Goal: Task Accomplishment & Management: Use online tool/utility

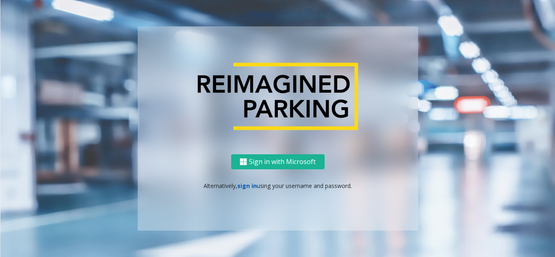
click at [245, 188] on link "sign in" at bounding box center [246, 186] width 19 height 8
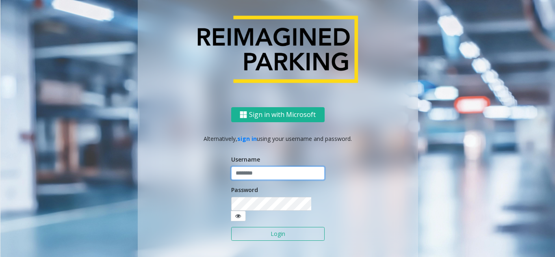
click at [246, 175] on input "text" at bounding box center [277, 174] width 93 height 14
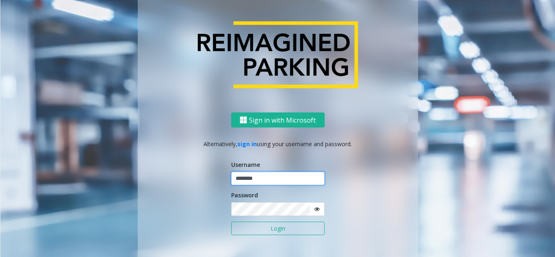
type input "********"
click at [269, 234] on button "Login" at bounding box center [277, 229] width 93 height 14
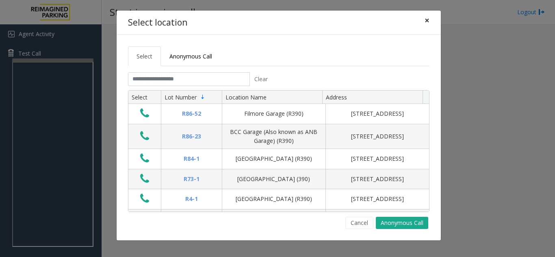
click at [426, 21] on span "×" at bounding box center [426, 20] width 5 height 11
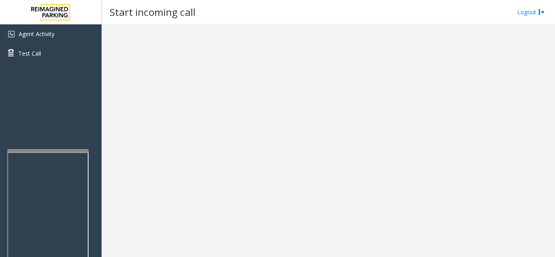
click at [50, 152] on div at bounding box center [47, 150] width 81 height 3
click at [47, 28] on link "Agent Activity" at bounding box center [51, 33] width 102 height 19
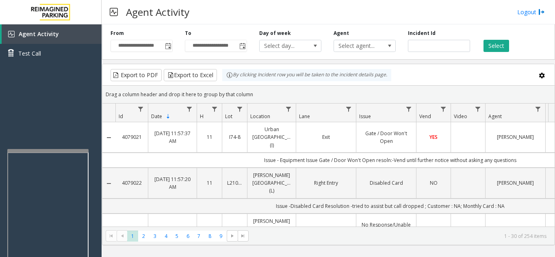
click at [51, 153] on iframe at bounding box center [47, 244] width 81 height 185
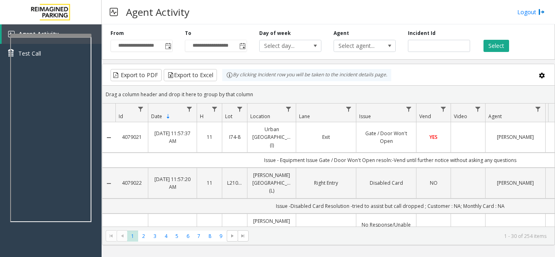
click at [52, 36] on div at bounding box center [50, 35] width 81 height 3
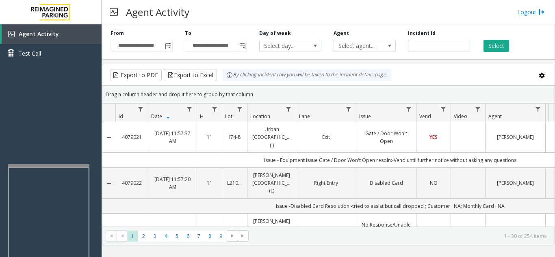
click at [50, 167] on div at bounding box center [48, 165] width 81 height 3
click at [56, 176] on div at bounding box center [47, 175] width 81 height 3
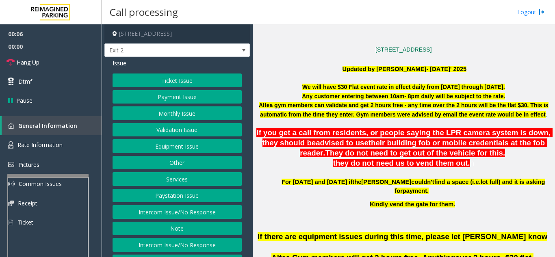
scroll to position [203, 0]
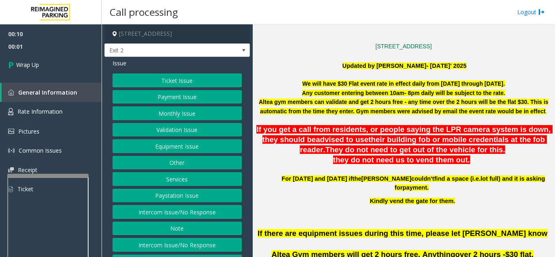
drag, startPoint x: 180, startPoint y: 213, endPoint x: 180, endPoint y: 193, distance: 20.3
click at [180, 213] on button "Intercom Issue/No Response" at bounding box center [177, 212] width 129 height 14
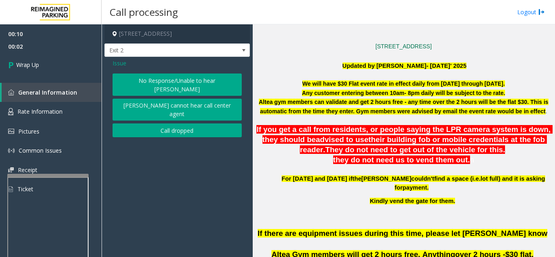
click at [174, 123] on button "Call dropped" at bounding box center [177, 130] width 129 height 14
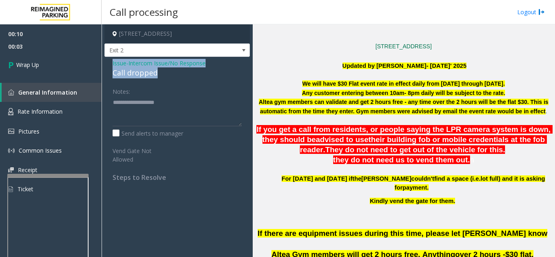
drag, startPoint x: 102, startPoint y: 67, endPoint x: 154, endPoint y: 75, distance: 52.6
click at [154, 75] on app-call-processing-form "[STREET_ADDRESS] Exit 2 Issue - Intercom Issue/No Response Call dropped Notes: …" at bounding box center [177, 140] width 151 height 233
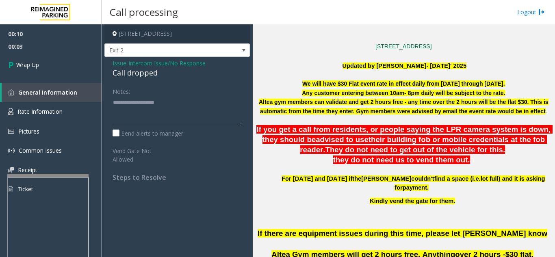
click at [160, 89] on div "Notes:" at bounding box center [177, 105] width 129 height 42
drag, startPoint x: 162, startPoint y: 74, endPoint x: 113, endPoint y: 73, distance: 49.2
click at [113, 73] on div "Call dropped" at bounding box center [177, 72] width 129 height 11
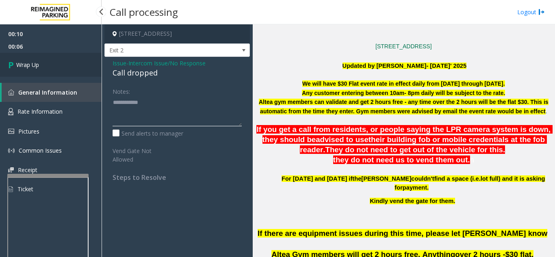
type textarea "**********"
click at [68, 75] on link "Wrap Up" at bounding box center [51, 65] width 102 height 24
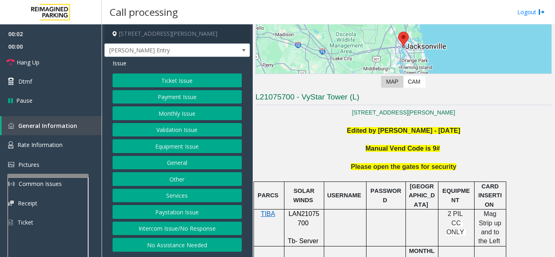
scroll to position [122, 0]
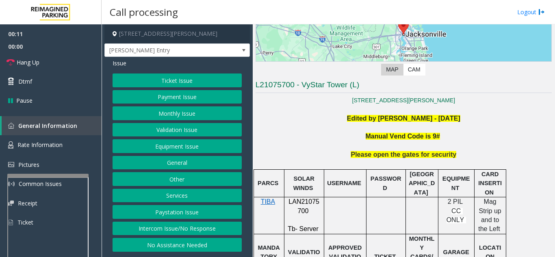
click at [214, 231] on button "Intercom Issue/No Response" at bounding box center [177, 229] width 129 height 14
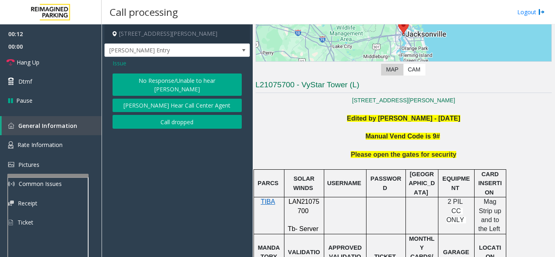
click at [191, 82] on button "No Response/Unable to hear [PERSON_NAME]" at bounding box center [177, 85] width 129 height 22
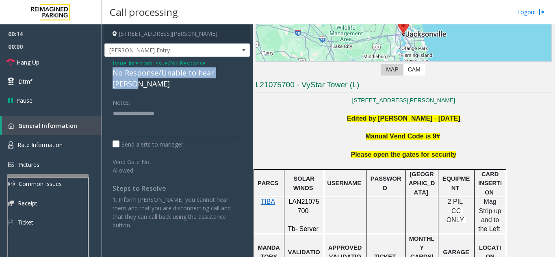
drag, startPoint x: 109, startPoint y: 72, endPoint x: 242, endPoint y: 77, distance: 132.9
click at [242, 77] on div "Issue - Intercom Issue/No Response No Response/Unable to hear [PERSON_NAME] Not…" at bounding box center [176, 147] width 145 height 181
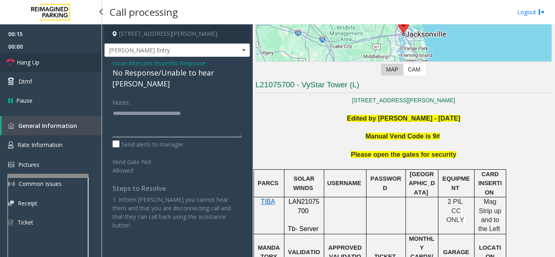
type textarea "**********"
click at [74, 62] on link "Hang Up" at bounding box center [51, 62] width 102 height 19
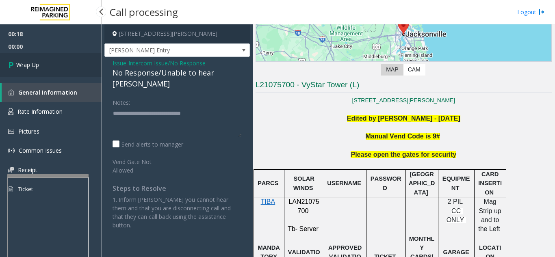
click at [74, 62] on link "Wrap Up" at bounding box center [51, 65] width 102 height 24
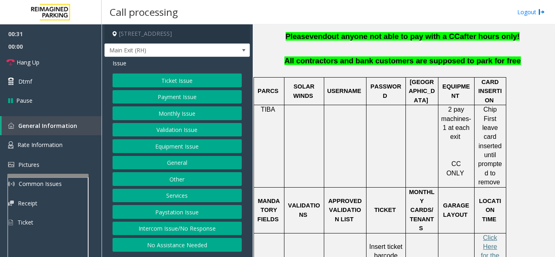
scroll to position [284, 0]
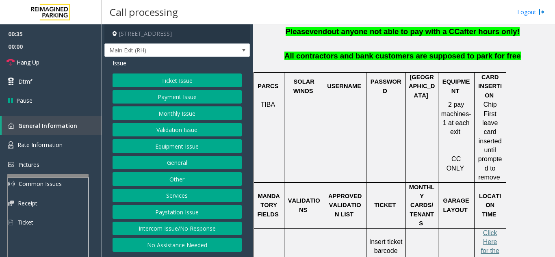
click at [180, 149] on button "Equipment Issue" at bounding box center [177, 146] width 129 height 14
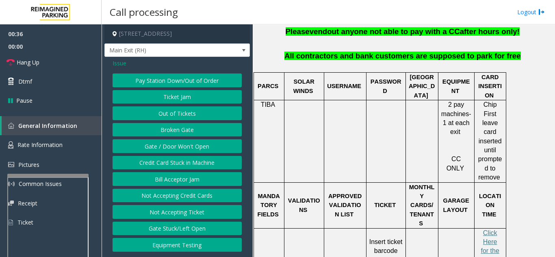
click at [180, 149] on button "Gate / Door Won't Open" at bounding box center [177, 146] width 129 height 14
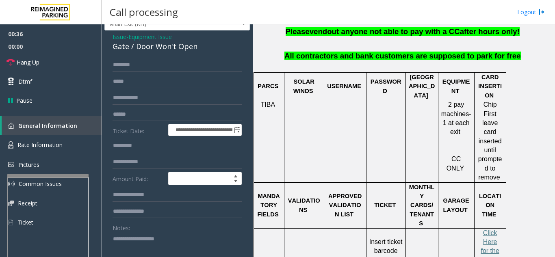
scroll to position [41, 0]
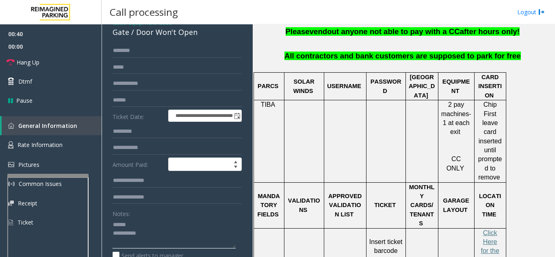
click at [158, 231] on textarea at bounding box center [174, 233] width 123 height 30
drag, startPoint x: 135, startPoint y: 38, endPoint x: 198, endPoint y: 39, distance: 63.0
click at [198, 38] on div "Gate / Door Won't Open" at bounding box center [177, 32] width 129 height 11
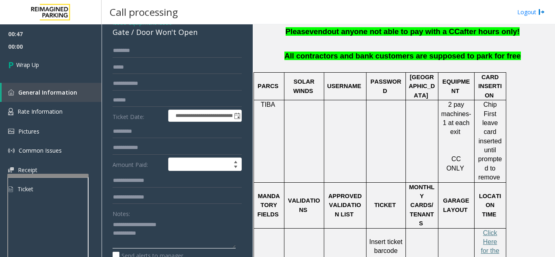
click at [181, 238] on textarea at bounding box center [174, 233] width 123 height 30
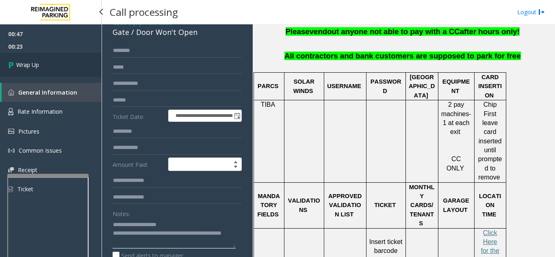
type textarea "**********"
click at [56, 73] on link "Wrap Up" at bounding box center [51, 65] width 102 height 24
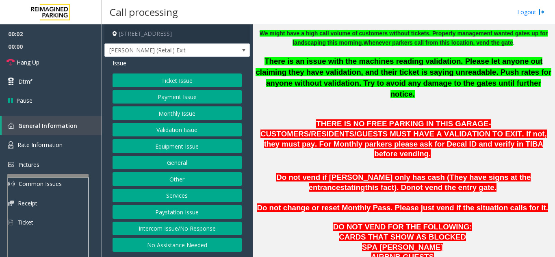
scroll to position [244, 0]
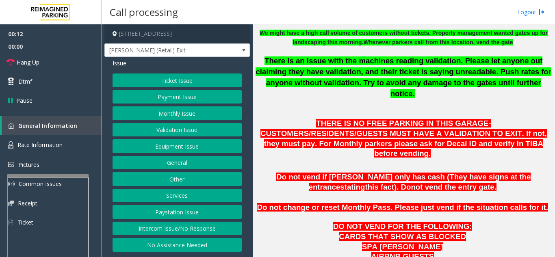
click at [183, 227] on button "Intercom Issue/No Response" at bounding box center [177, 229] width 129 height 14
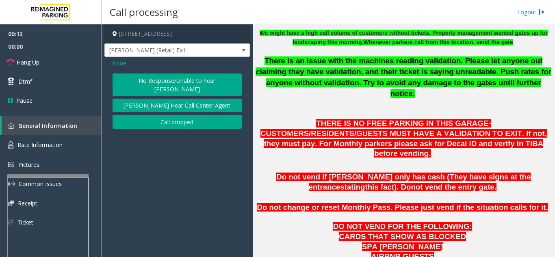
click at [205, 74] on button "No Response/Unable to hear [PERSON_NAME]" at bounding box center [177, 85] width 129 height 22
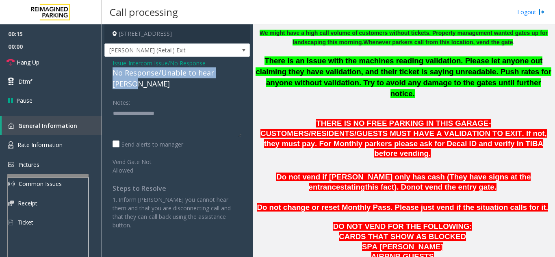
drag, startPoint x: 114, startPoint y: 72, endPoint x: 251, endPoint y: 77, distance: 137.4
click at [251, 77] on app-call-processing-form "[STREET_ADDRESS] [PERSON_NAME] (Retail) Exit Issue - Intercom Issue/No Response…" at bounding box center [177, 140] width 151 height 233
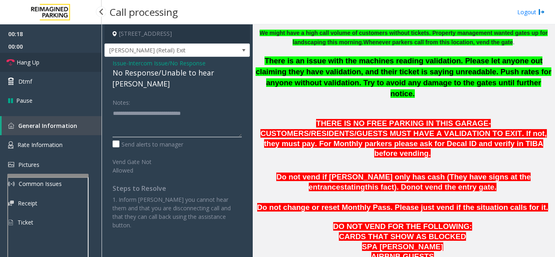
type textarea "**********"
click at [67, 71] on link "Hang Up" at bounding box center [51, 62] width 102 height 19
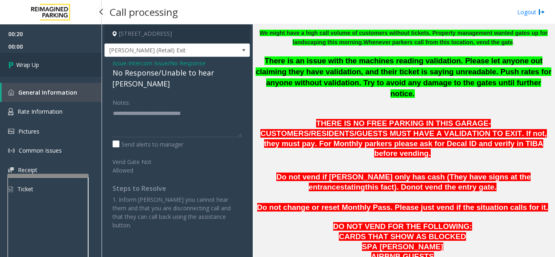
click at [67, 71] on link "Wrap Up" at bounding box center [51, 65] width 102 height 24
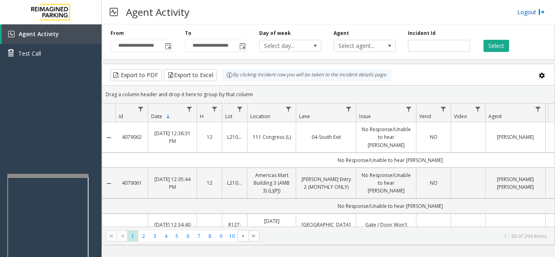
click at [532, 9] on link "Logout" at bounding box center [531, 12] width 28 height 9
